Goal: Task Accomplishment & Management: Manage account settings

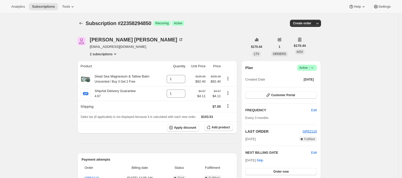
click at [116, 53] on icon "Product actions" at bounding box center [114, 53] width 5 height 5
click at [116, 69] on button "22358327618" at bounding box center [105, 72] width 39 height 8
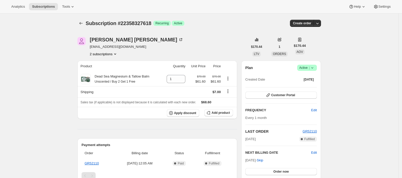
click at [111, 53] on button "2 subscriptions" at bounding box center [104, 53] width 28 height 5
click at [108, 61] on span "22358294850" at bounding box center [106, 63] width 36 height 5
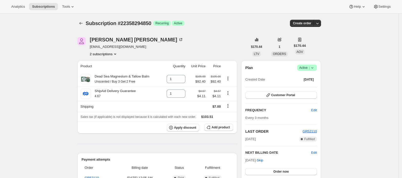
click at [109, 53] on button "2 subscriptions" at bounding box center [104, 53] width 28 height 5
click at [110, 70] on span "22358327618" at bounding box center [106, 72] width 36 height 5
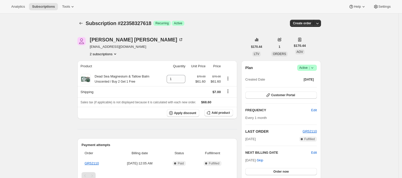
click at [111, 55] on button "2 subscriptions" at bounding box center [104, 53] width 28 height 5
click at [107, 53] on button "2 subscriptions" at bounding box center [104, 53] width 28 height 5
click at [96, 64] on span "22358294850" at bounding box center [98, 64] width 20 height 4
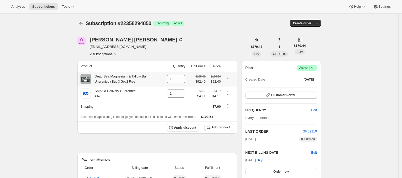
scroll to position [34, 0]
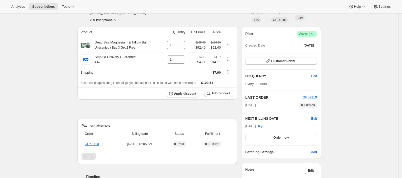
click at [111, 22] on button "2 subscriptions" at bounding box center [104, 19] width 28 height 5
click at [113, 37] on span "22358327618" at bounding box center [106, 38] width 36 height 5
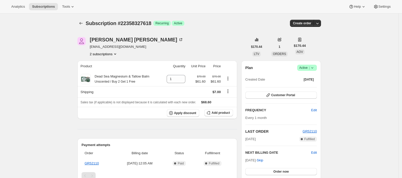
click at [117, 55] on icon "Product actions" at bounding box center [114, 53] width 5 height 5
click at [166, 47] on div "[PERSON_NAME] [EMAIL_ADDRESS][DOMAIN_NAME] 2 subscriptions" at bounding box center [162, 46] width 170 height 19
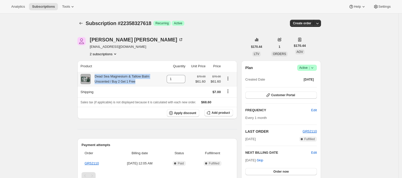
drag, startPoint x: 139, startPoint y: 84, endPoint x: 97, endPoint y: 78, distance: 42.9
click at [97, 78] on div "Dead Sea Magnesium & Tallow Balm Unscented / Buy 2 Get 1 Free" at bounding box center [120, 79] width 59 height 10
copy div "Dead Sea Magnesium & Tallow Balm Unscented / Buy 2 Get 1 Free"
click at [99, 54] on button "2 subscriptions" at bounding box center [104, 53] width 28 height 5
click at [101, 64] on span "22358294850" at bounding box center [98, 64] width 20 height 4
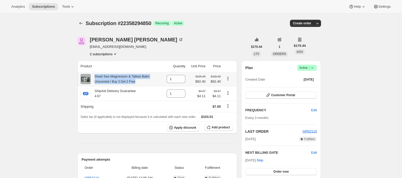
drag, startPoint x: 96, startPoint y: 77, endPoint x: 142, endPoint y: 81, distance: 45.8
click at [142, 81] on div "Dead Sea Magnesium & Tallow Balm Unscented / Buy 3 Get 2 Free" at bounding box center [120, 79] width 59 height 10
copy div "Dead Sea Magnesium & Tallow Balm Unscented / Buy 3 Get 2 Free"
